Goal: Information Seeking & Learning: Learn about a topic

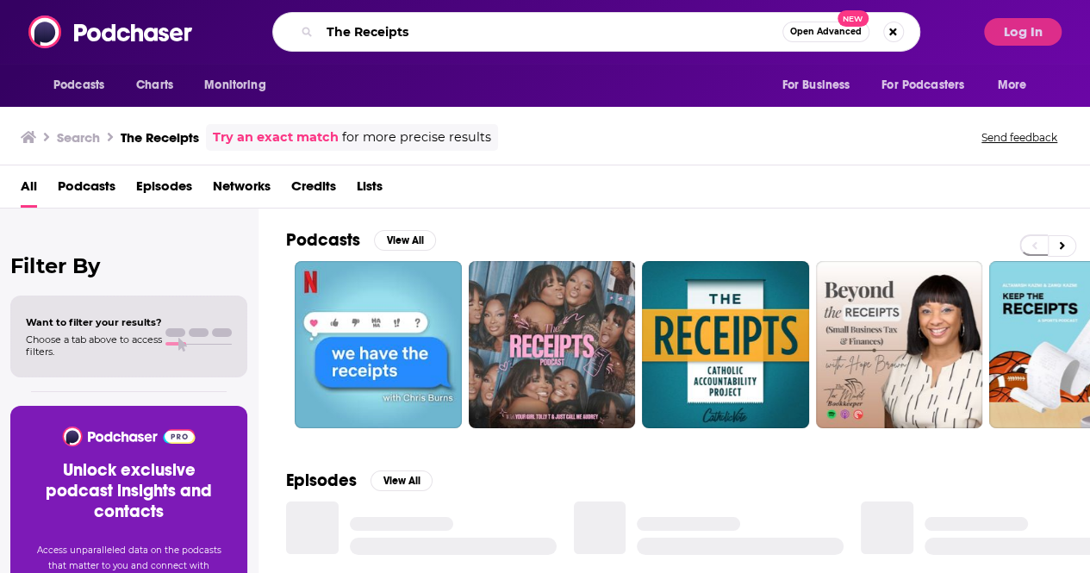
drag, startPoint x: 432, startPoint y: 28, endPoint x: 243, endPoint y: 11, distance: 189.5
click at [243, 11] on div "Podcasts Charts Monitoring The Receipts Open Advanced New For Business For Podc…" at bounding box center [545, 32] width 1090 height 64
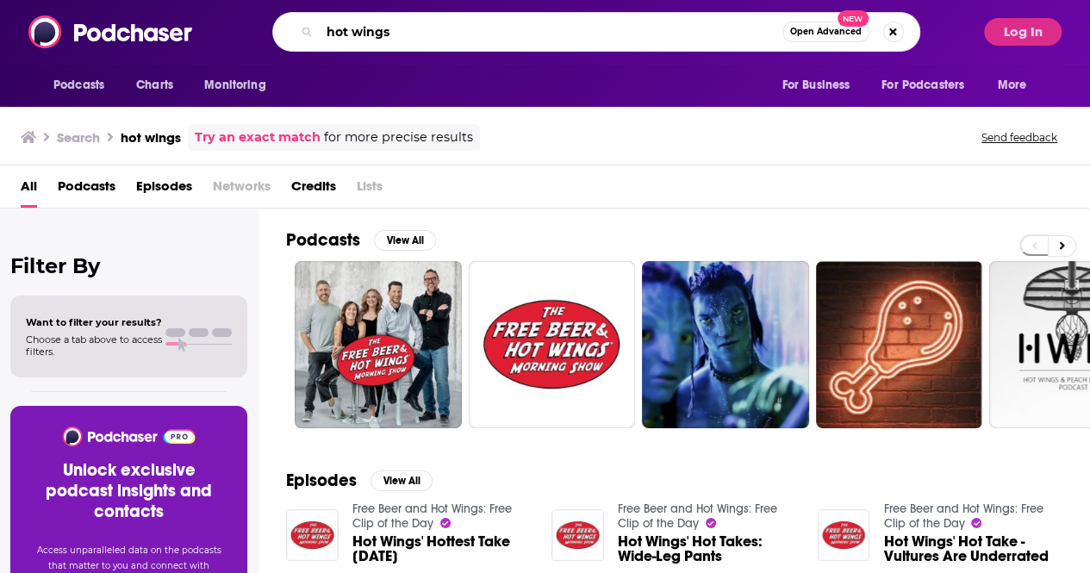
drag, startPoint x: 429, startPoint y: 32, endPoint x: 350, endPoint y: 14, distance: 81.3
click at [350, 16] on div "hot wings Open Advanced New" at bounding box center [596, 32] width 648 height 40
type input "hot ones"
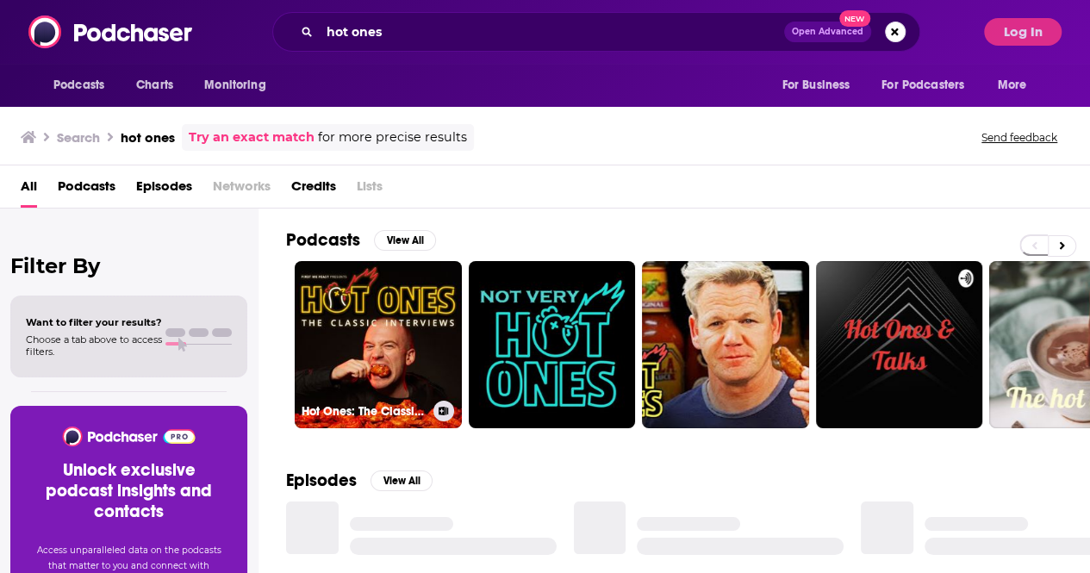
click at [420, 292] on link "Hot Ones: The Classic Interviews" at bounding box center [378, 344] width 167 height 167
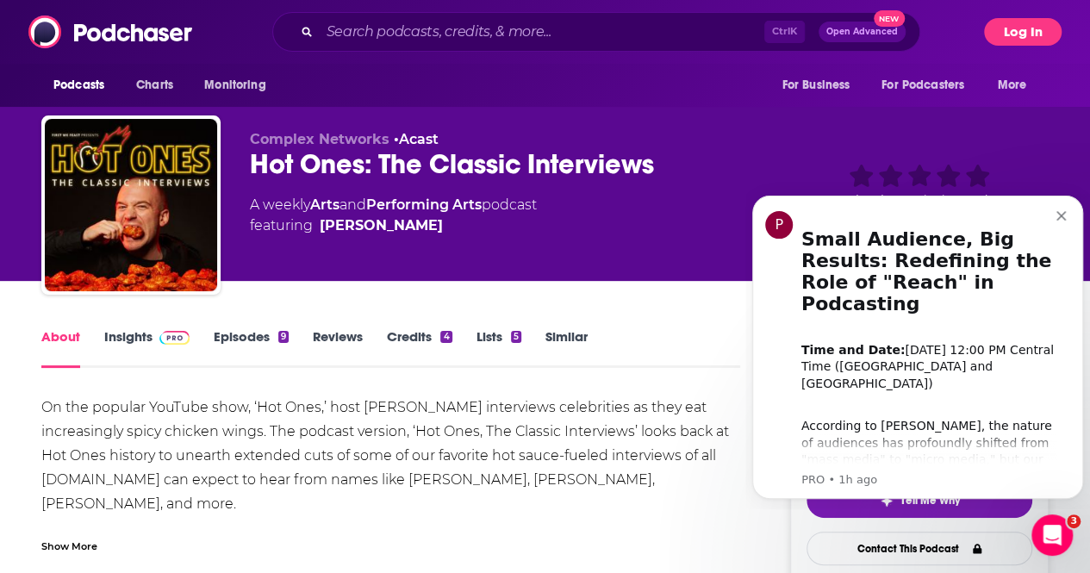
click at [1020, 28] on button "Log In" at bounding box center [1023, 32] width 78 height 28
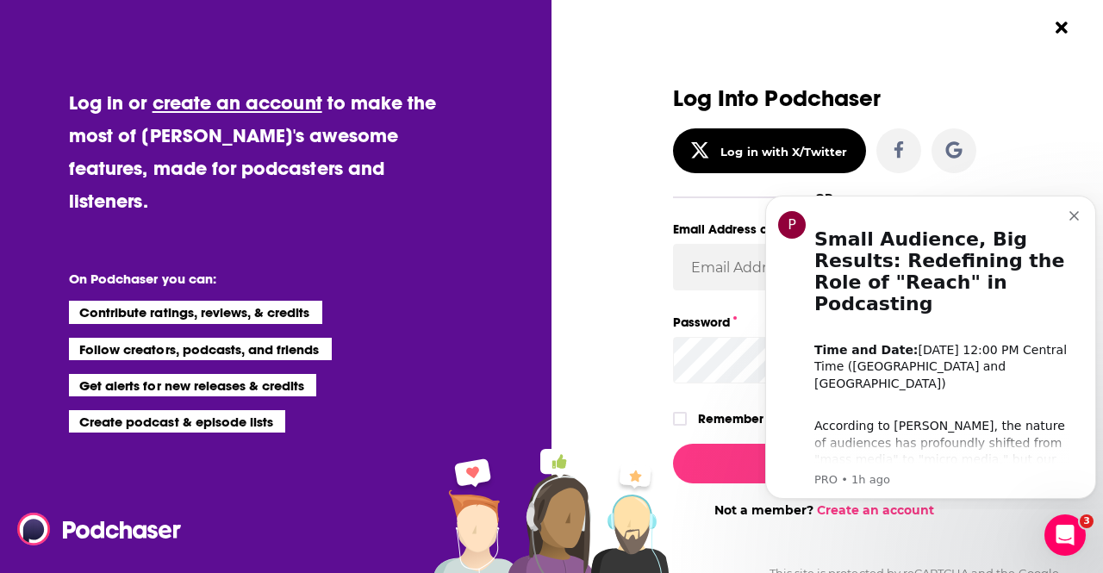
click at [1071, 219] on icon "Dismiss notification" at bounding box center [1073, 215] width 9 height 9
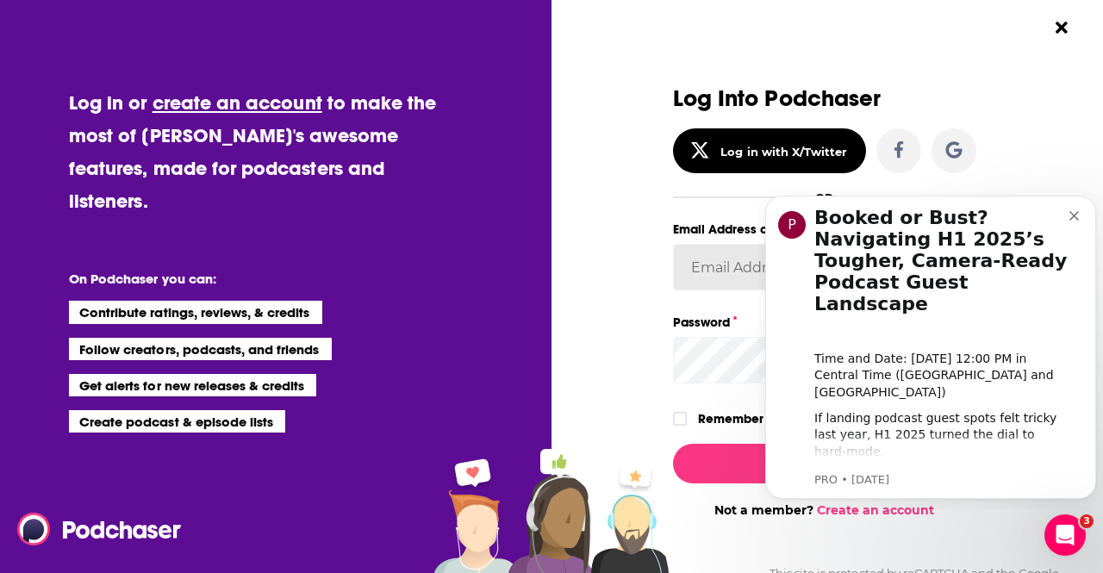
click at [710, 266] on input "Email Address or Username" at bounding box center [824, 267] width 303 height 47
type input "esmith_bg"
click at [720, 459] on button "Log In" at bounding box center [824, 464] width 303 height 40
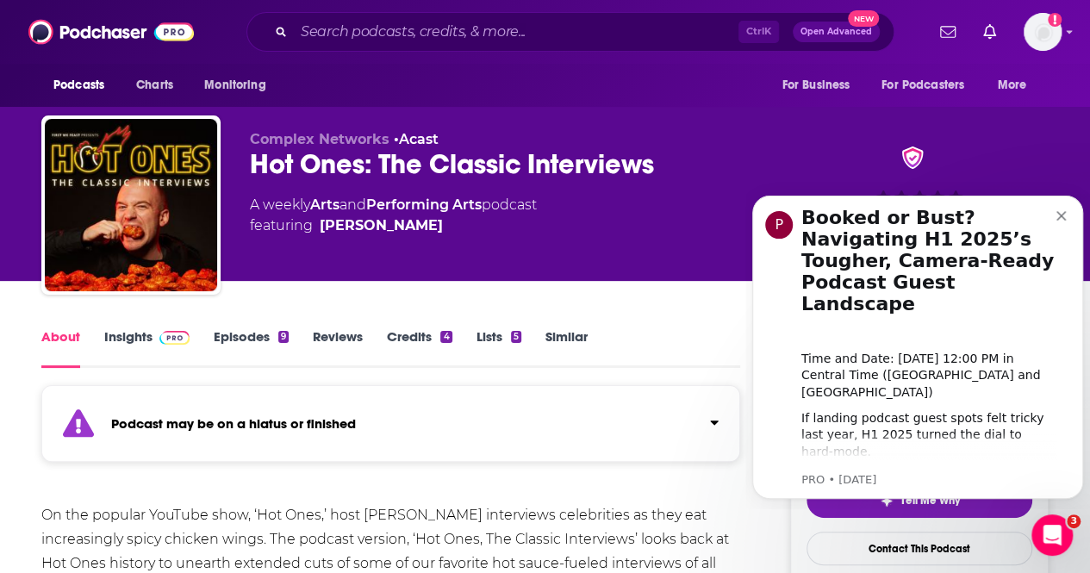
click at [1062, 211] on icon "Dismiss notification" at bounding box center [1060, 215] width 9 height 9
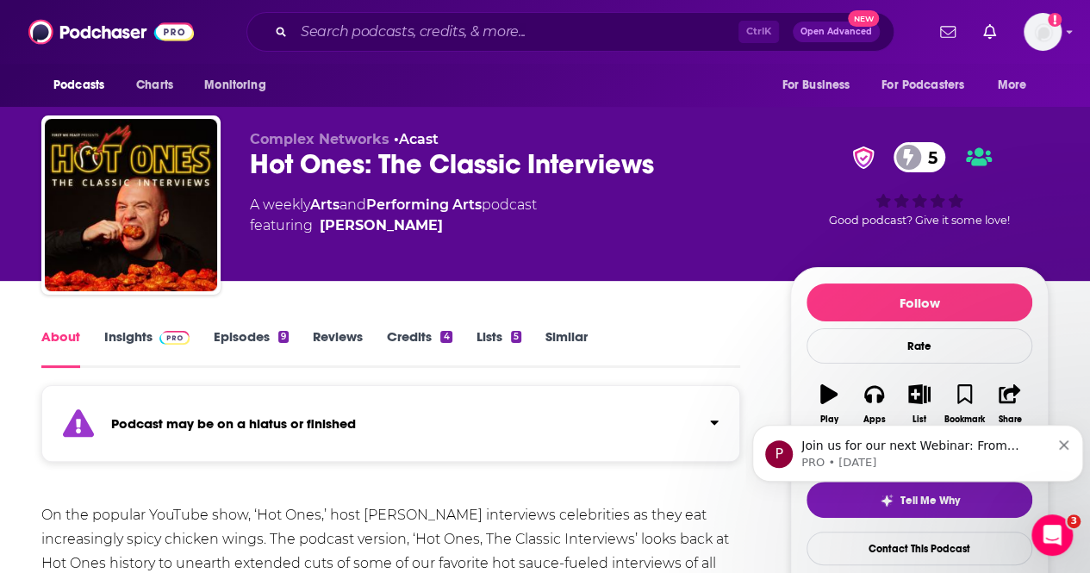
click at [246, 338] on link "Episodes 9" at bounding box center [251, 348] width 75 height 40
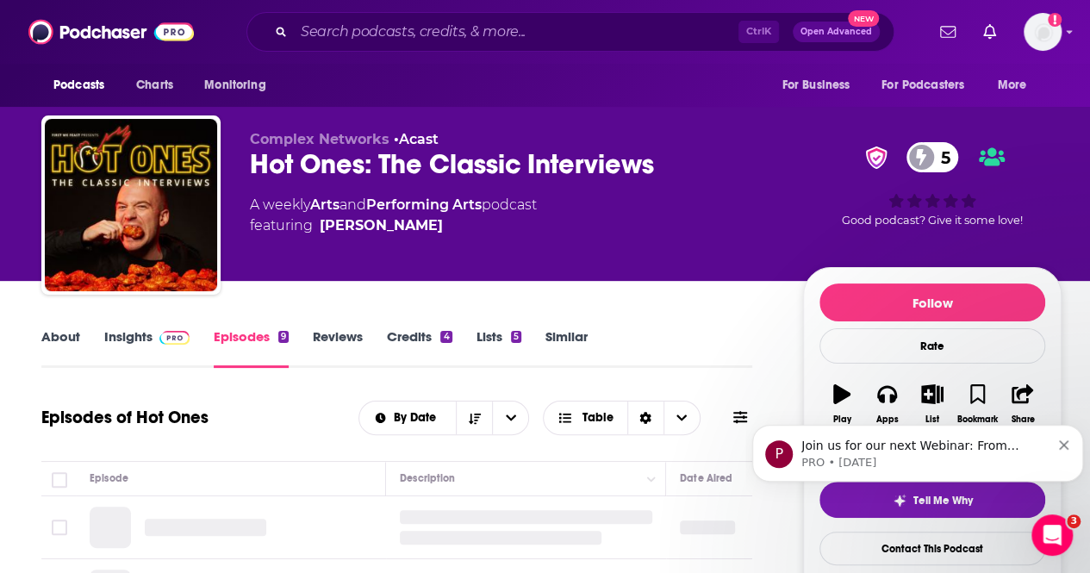
scroll to position [172, 0]
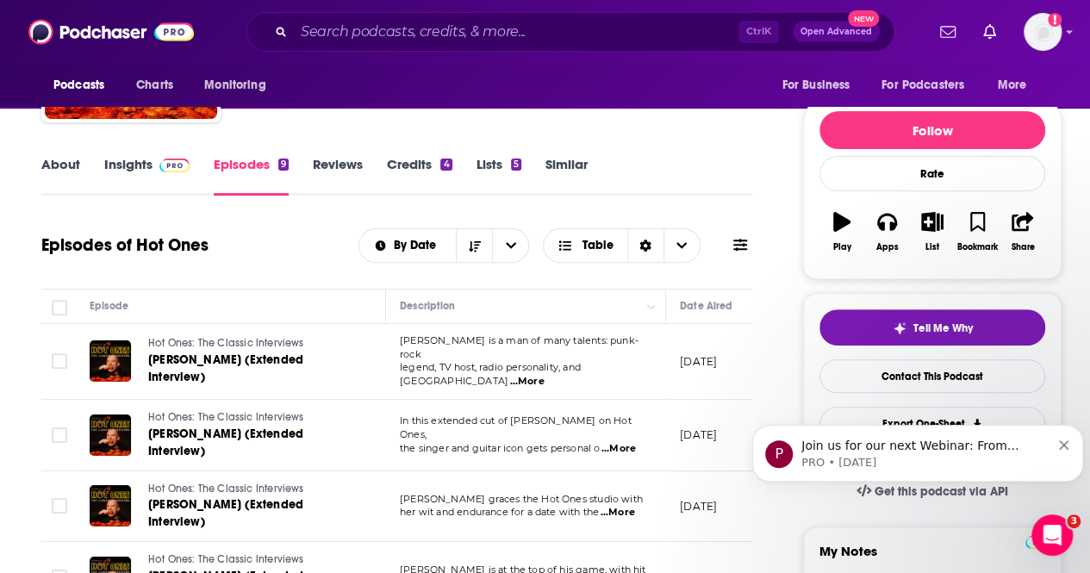
click at [706, 308] on button "Move" at bounding box center [720, 306] width 84 height 21
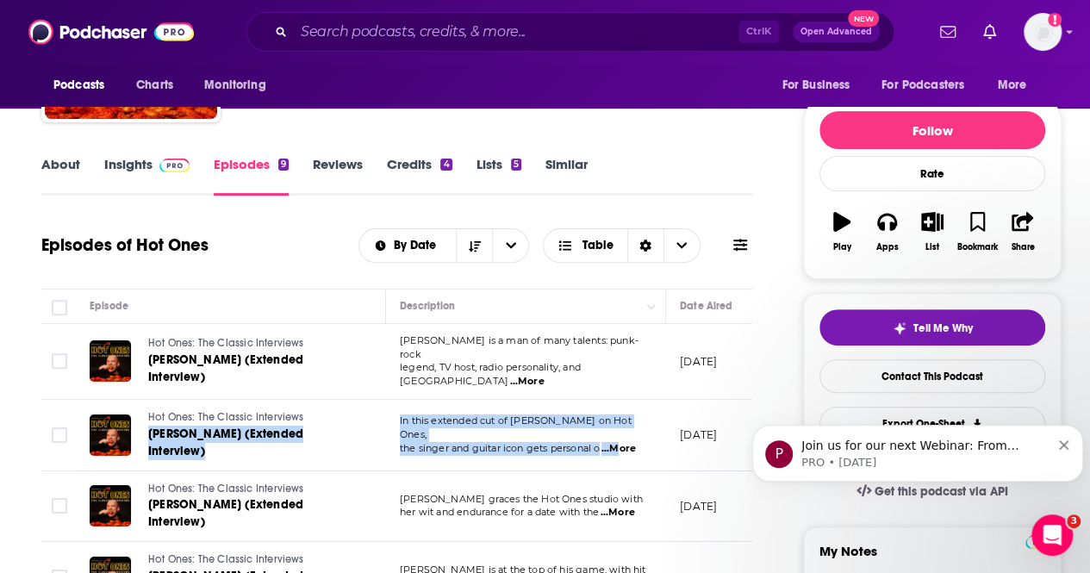
drag, startPoint x: 615, startPoint y: 421, endPoint x: 376, endPoint y: 393, distance: 241.2
click at [376, 400] on tr "Hot Ones: The Classic Interviews [PERSON_NAME] (Extended Interview) In this ext…" at bounding box center [640, 436] width 1199 height 72
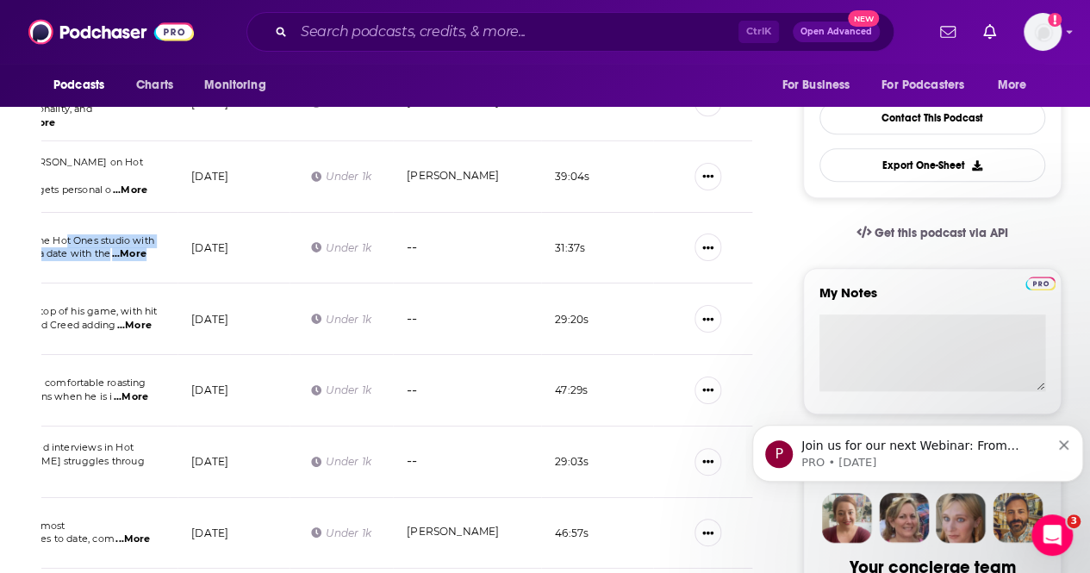
scroll to position [0, 321]
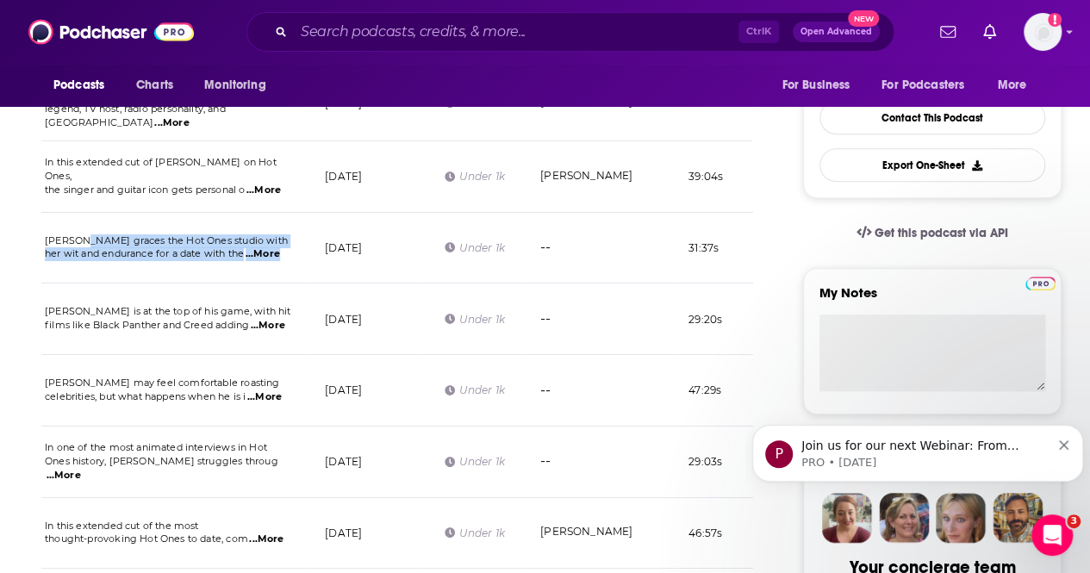
drag, startPoint x: 679, startPoint y: 227, endPoint x: 178, endPoint y: 223, distance: 500.6
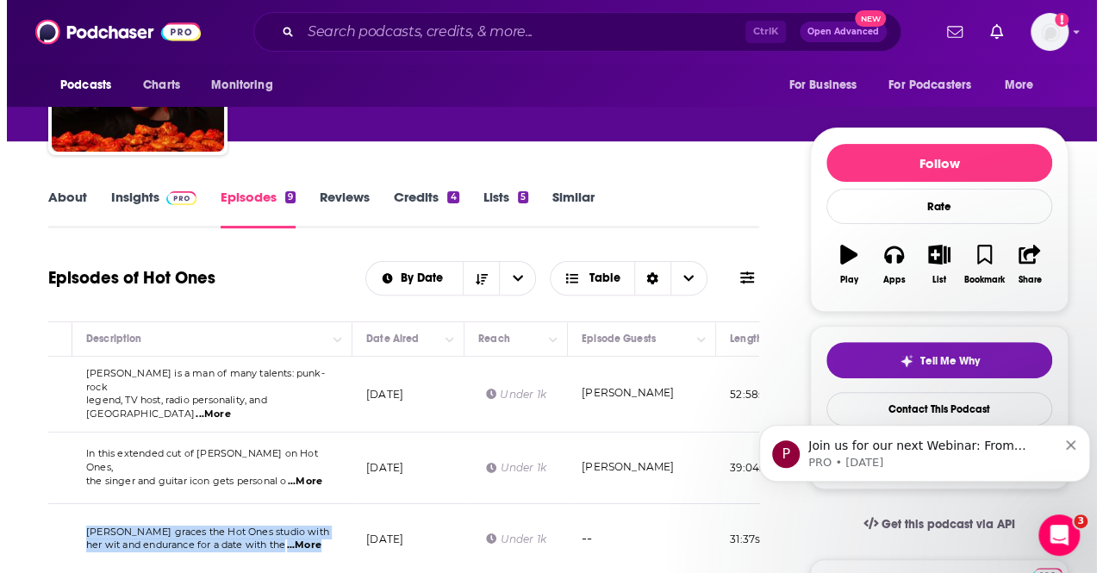
scroll to position [0, 0]
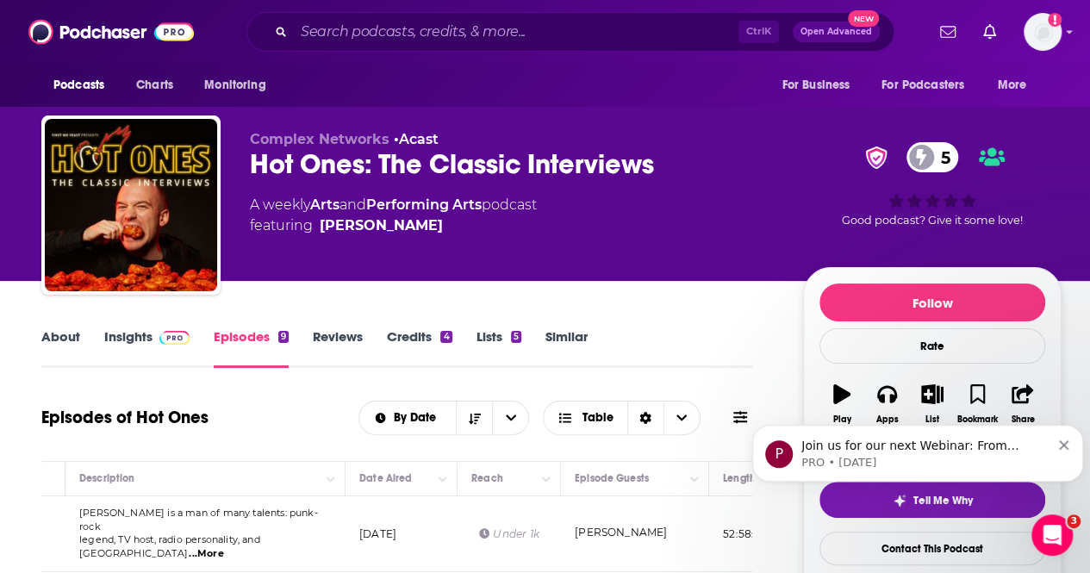
click at [347, 16] on div "Ctrl K Open Advanced New" at bounding box center [570, 32] width 648 height 40
click at [365, 44] on input "Search podcasts, credits, & more..." at bounding box center [516, 32] width 445 height 28
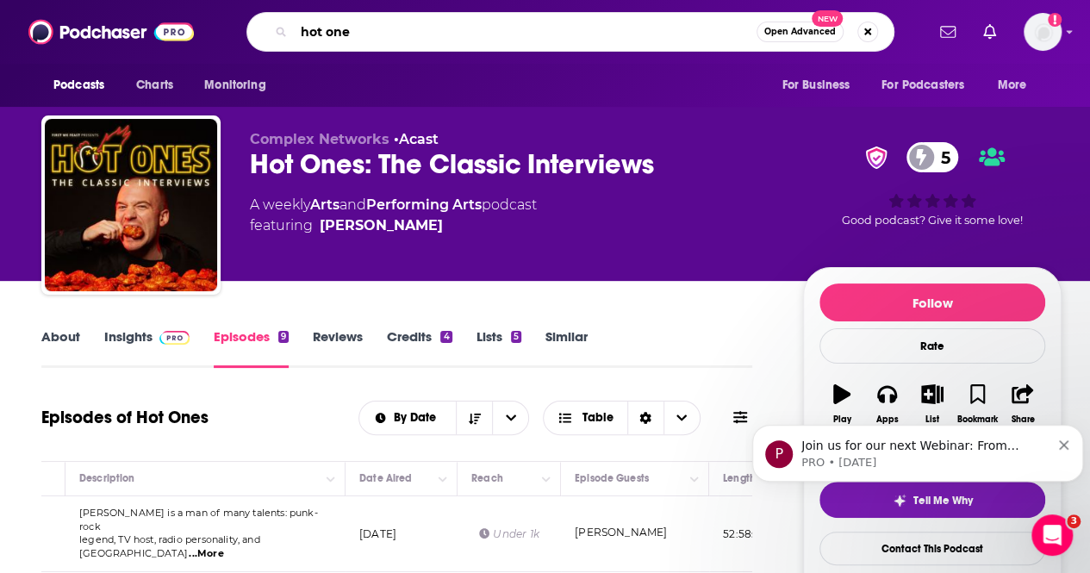
type input "hot ones"
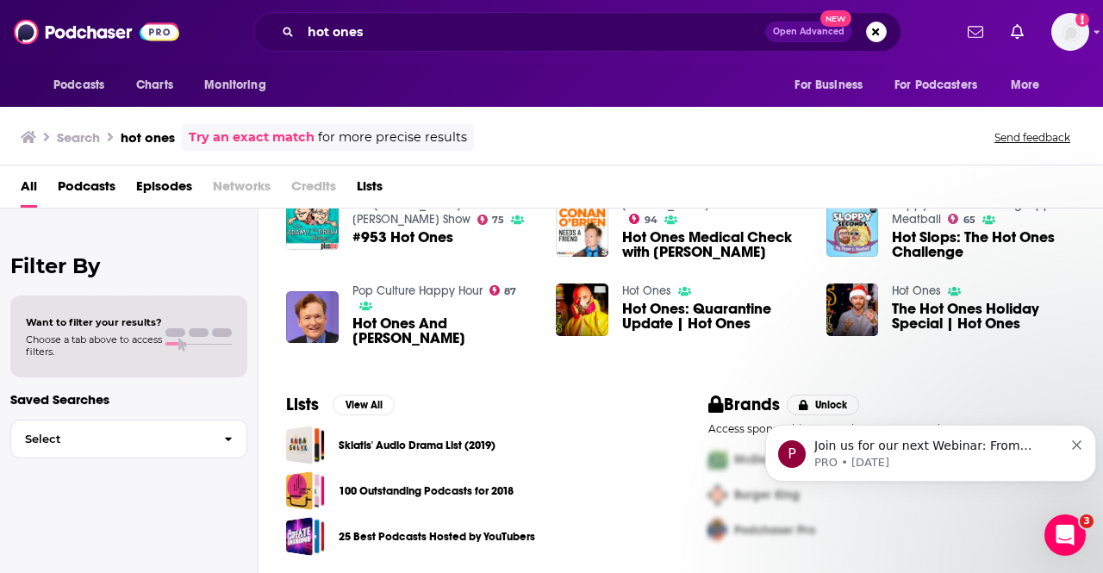
scroll to position [46, 0]
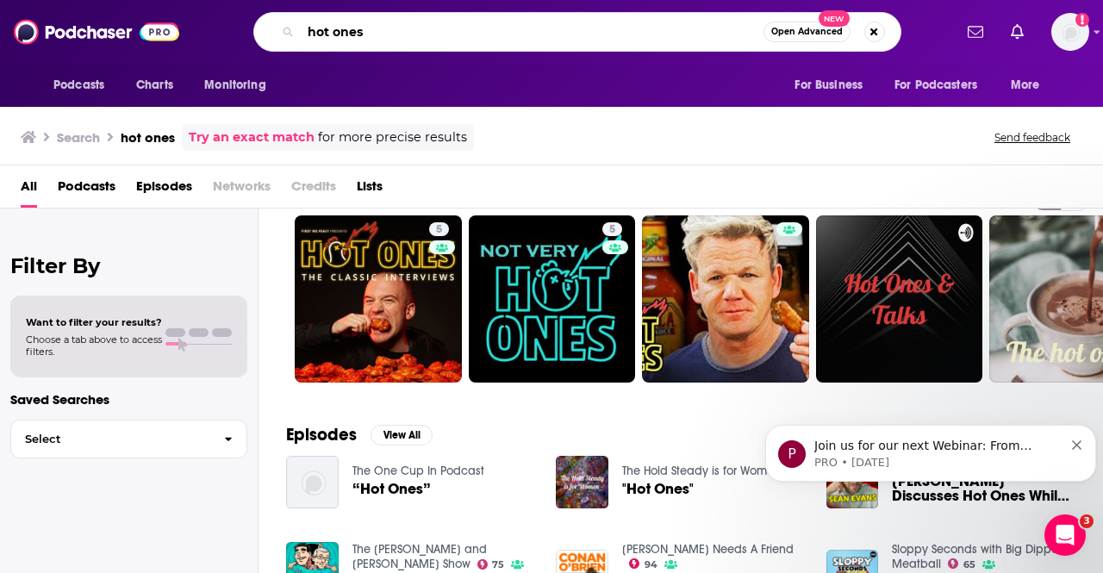
drag, startPoint x: 408, startPoint y: 29, endPoint x: 194, endPoint y: 20, distance: 213.9
click at [194, 20] on div "Podcasts Charts Monitoring hot ones Open Advanced New For Business For Podcaste…" at bounding box center [570, 32] width 764 height 40
type input "first we feast"
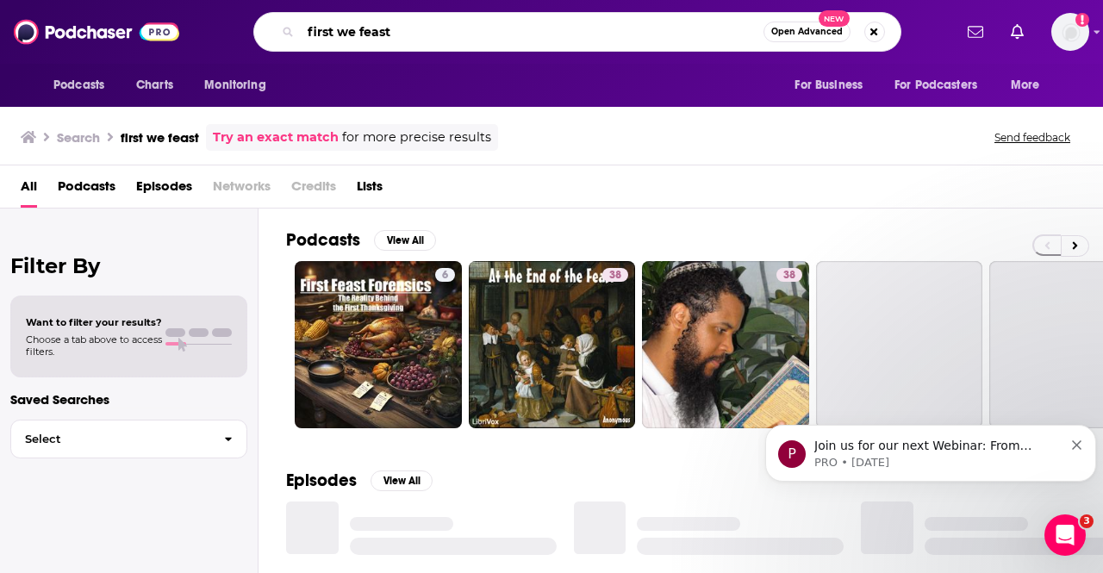
drag, startPoint x: 274, startPoint y: 28, endPoint x: 257, endPoint y: 27, distance: 17.3
click at [257, 27] on div "first we feast Open Advanced New" at bounding box center [577, 32] width 648 height 40
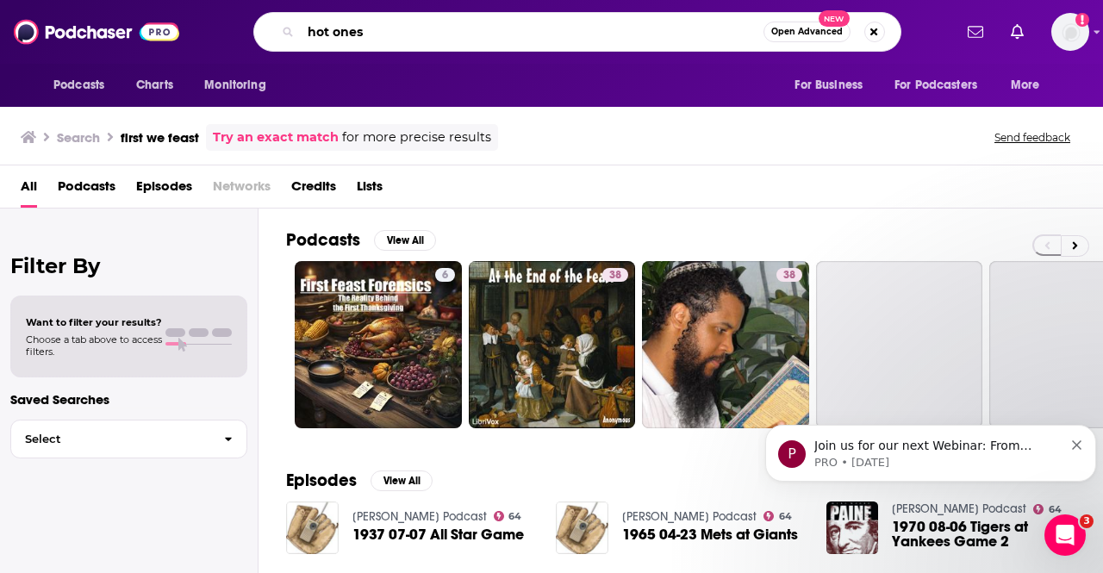
type input "hot ones"
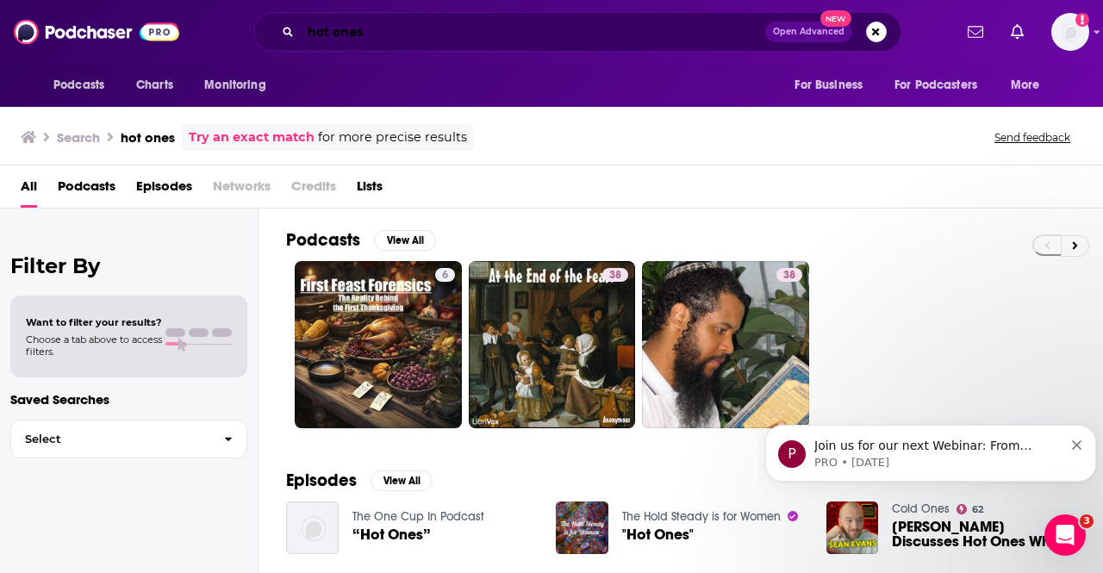
click at [613, 33] on input "hot ones" at bounding box center [533, 32] width 464 height 28
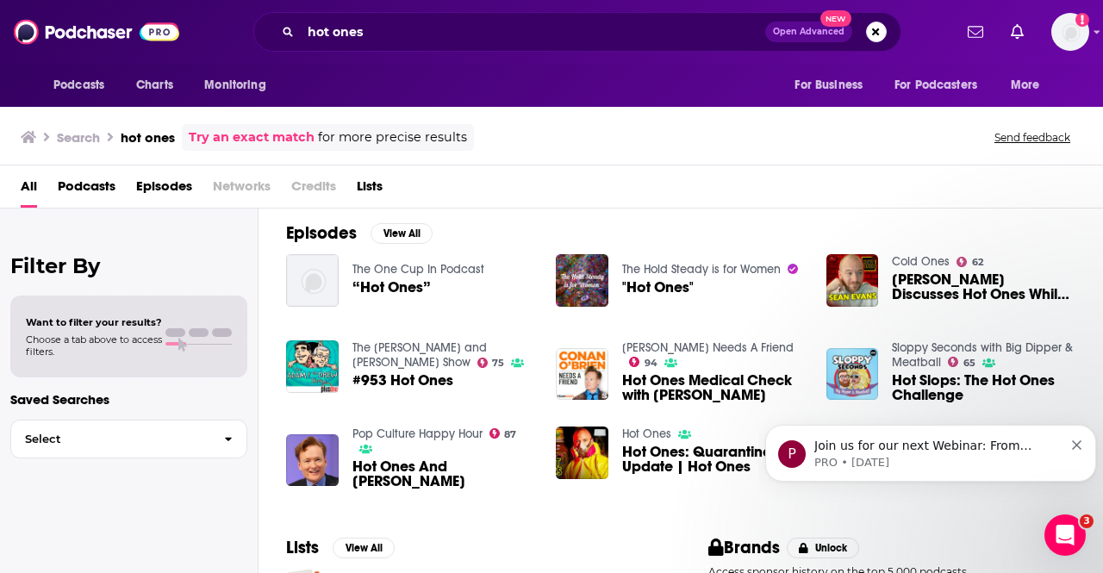
scroll to position [172, 0]
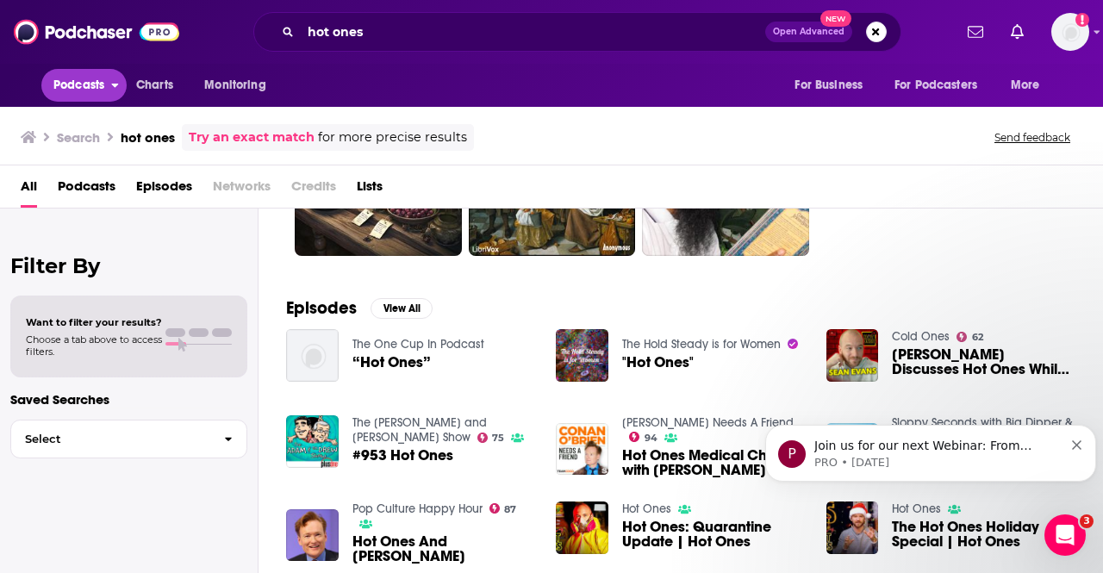
click at [71, 81] on span "Podcasts" at bounding box center [78, 85] width 51 height 24
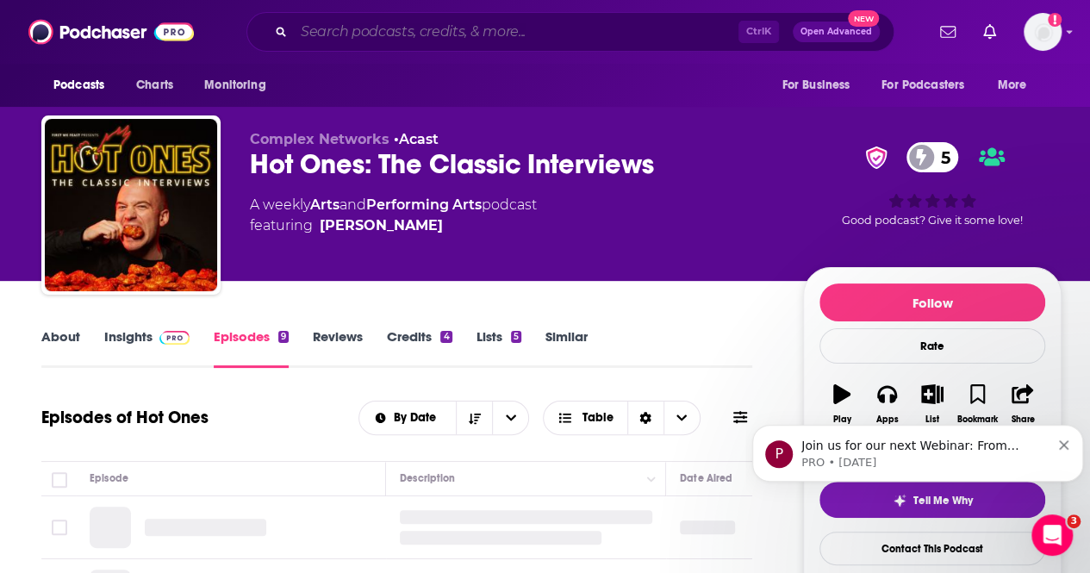
click at [350, 34] on input "Search podcasts, credits, & more..." at bounding box center [516, 32] width 445 height 28
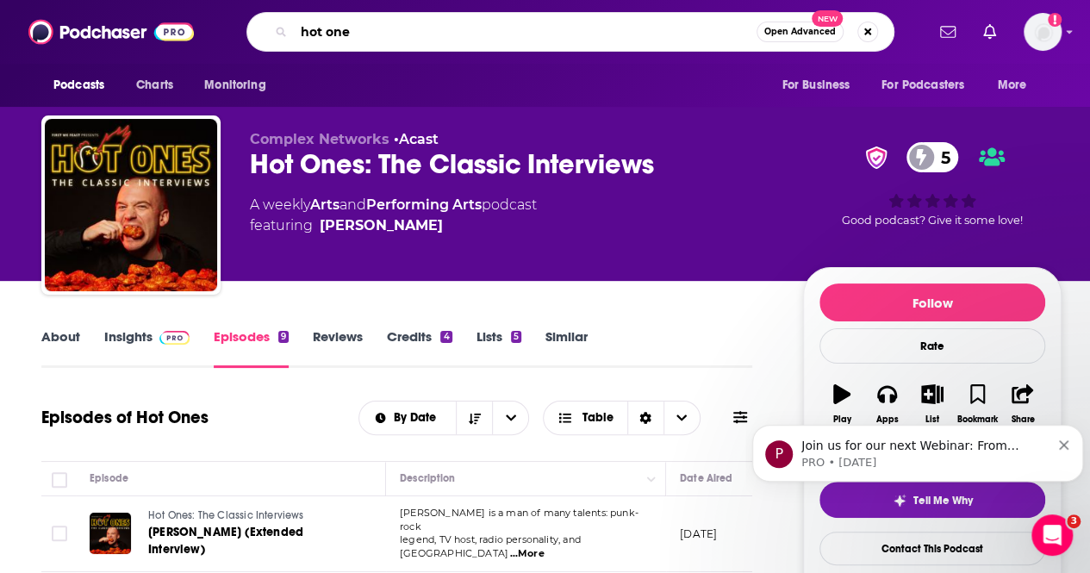
type input "hot ones"
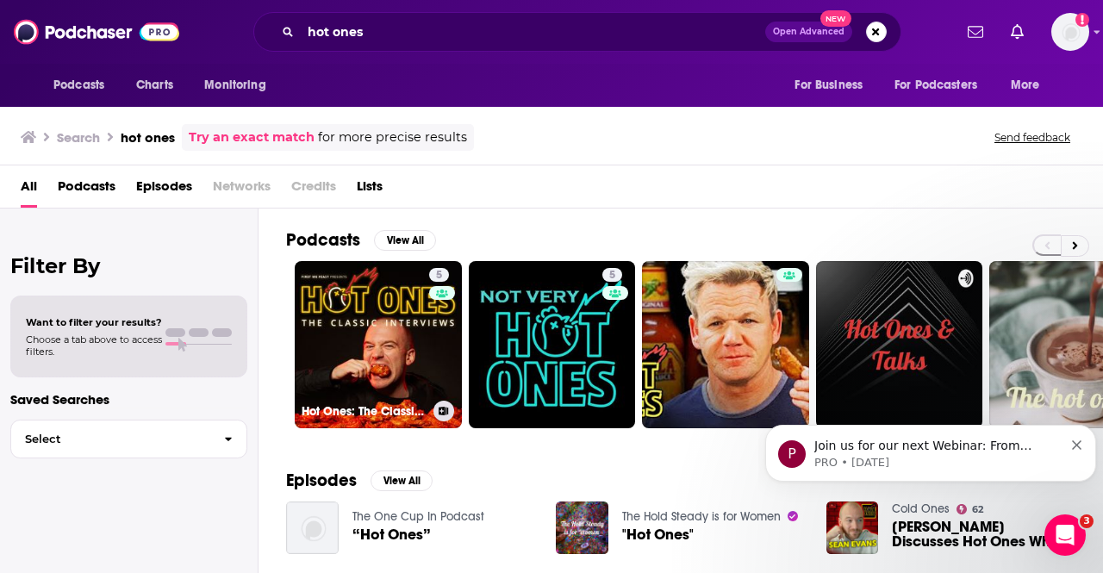
click at [395, 349] on link "5 Hot Ones: The Classic Interviews" at bounding box center [378, 344] width 167 height 167
click at [405, 242] on button "View All" at bounding box center [405, 240] width 62 height 21
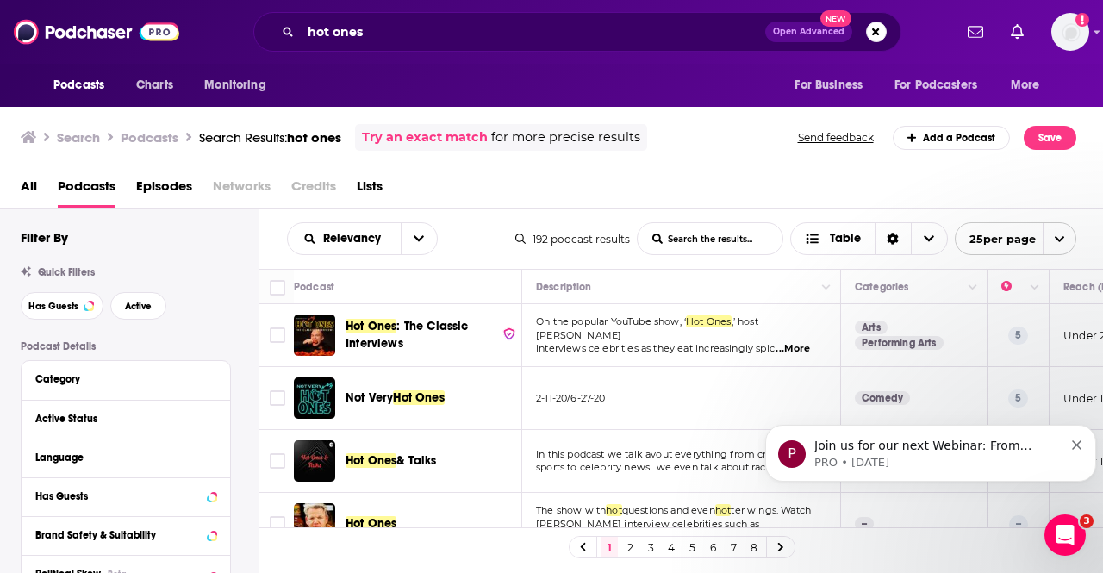
click at [438, 320] on div "Podcasts Charts Monitoring hot ones Open Advanced New For Business For Podcaste…" at bounding box center [551, 286] width 1103 height 573
